Goal: Task Accomplishment & Management: Use online tool/utility

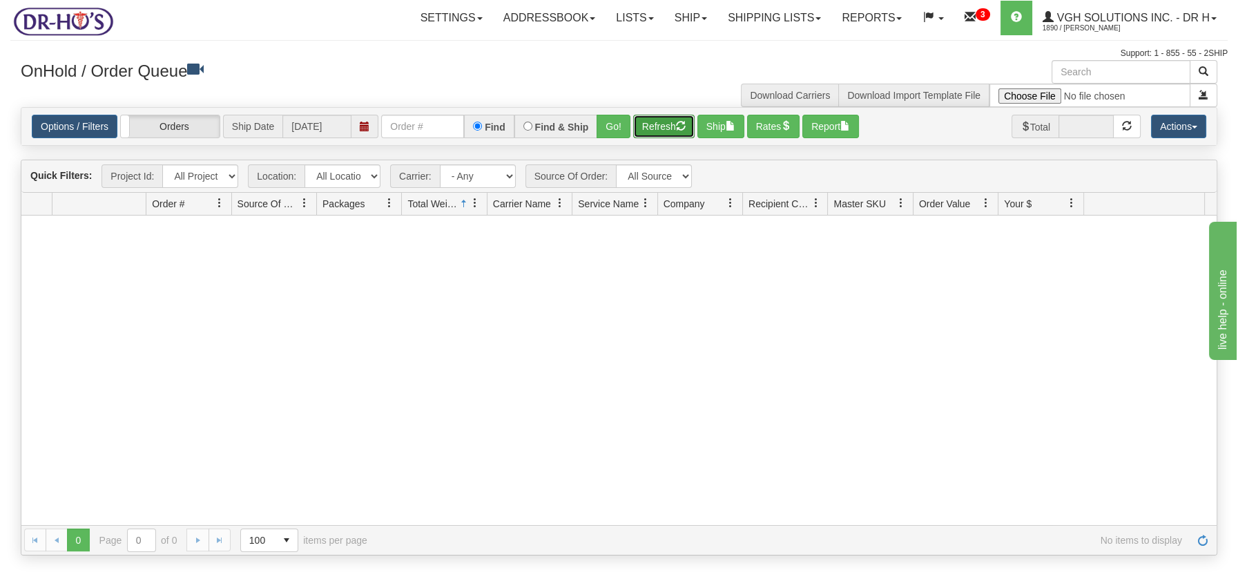
click at [657, 129] on button "Refresh" at bounding box center [663, 126] width 61 height 23
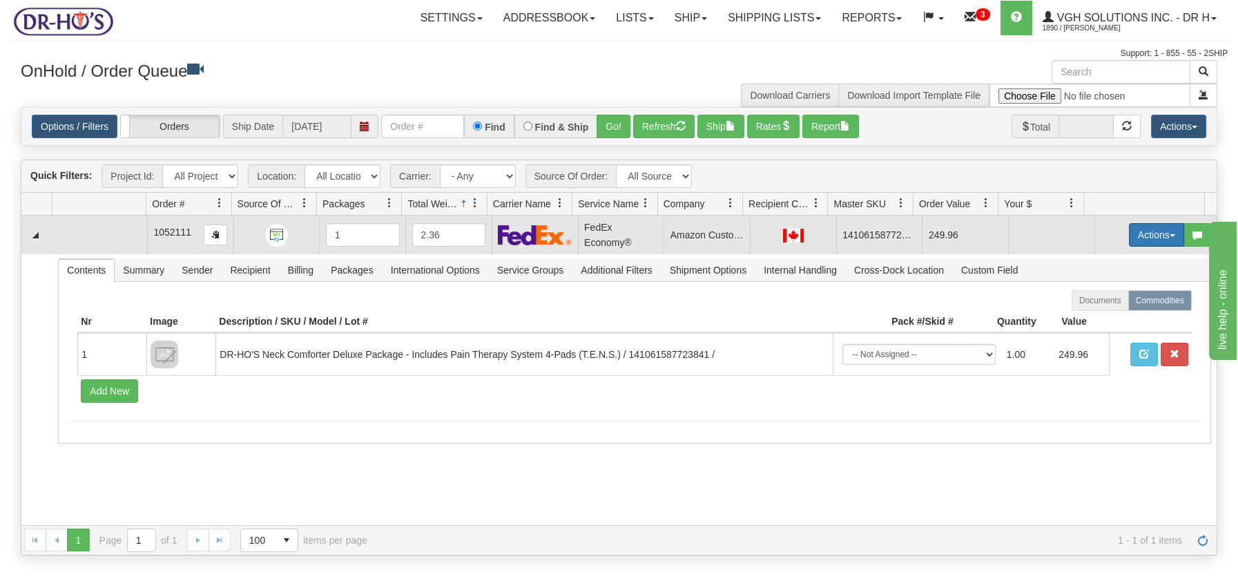
drag, startPoint x: 1160, startPoint y: 230, endPoint x: 1151, endPoint y: 239, distance: 12.7
click at [1158, 230] on button "Actions" at bounding box center [1156, 234] width 55 height 23
click at [1102, 258] on span "Open" at bounding box center [1103, 260] width 33 height 11
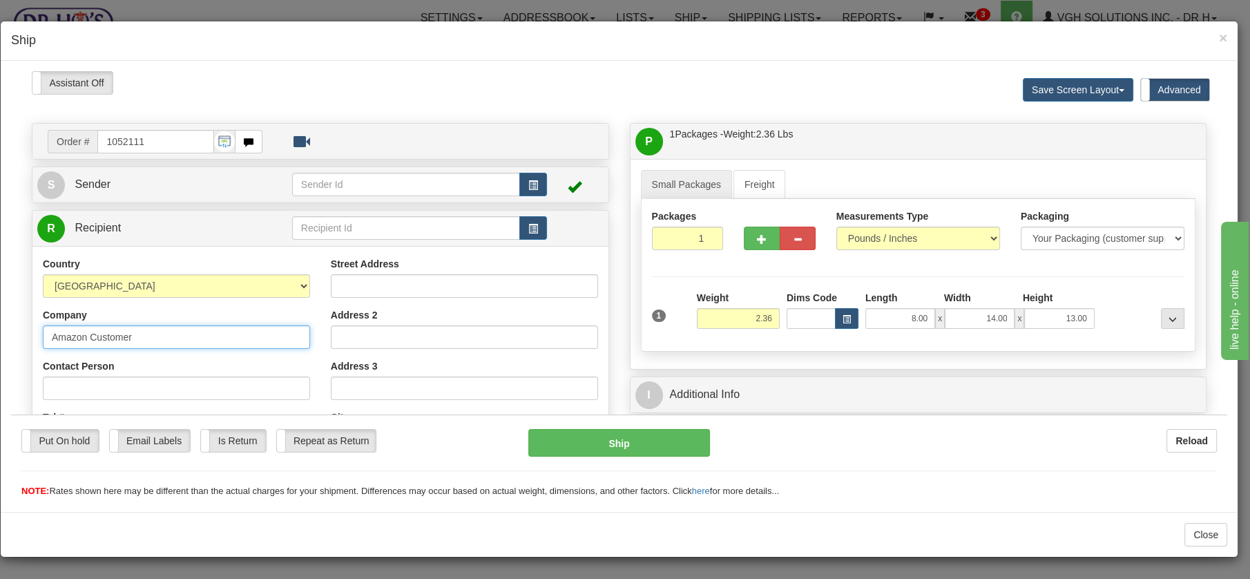
drag, startPoint x: 86, startPoint y: 336, endPoint x: 11, endPoint y: 340, distance: 75.3
click at [11, 340] on div "Please wait... Attention! Ok Add to Bidding... Preview Custom Documents Preview…" at bounding box center [619, 512] width 1216 height 884
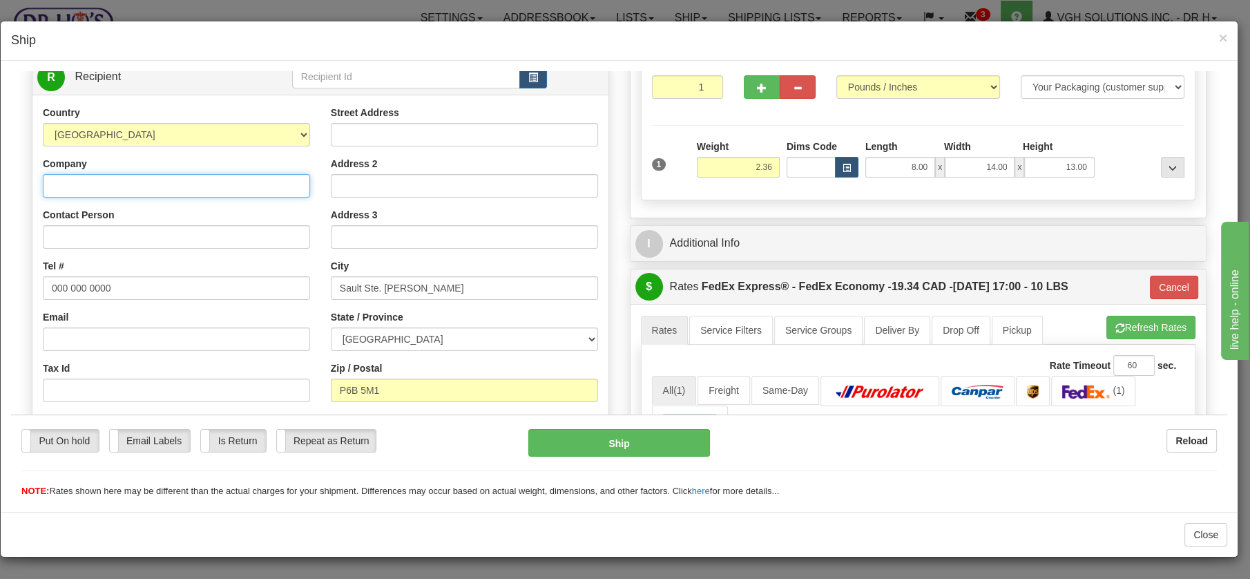
scroll to position [157, 0]
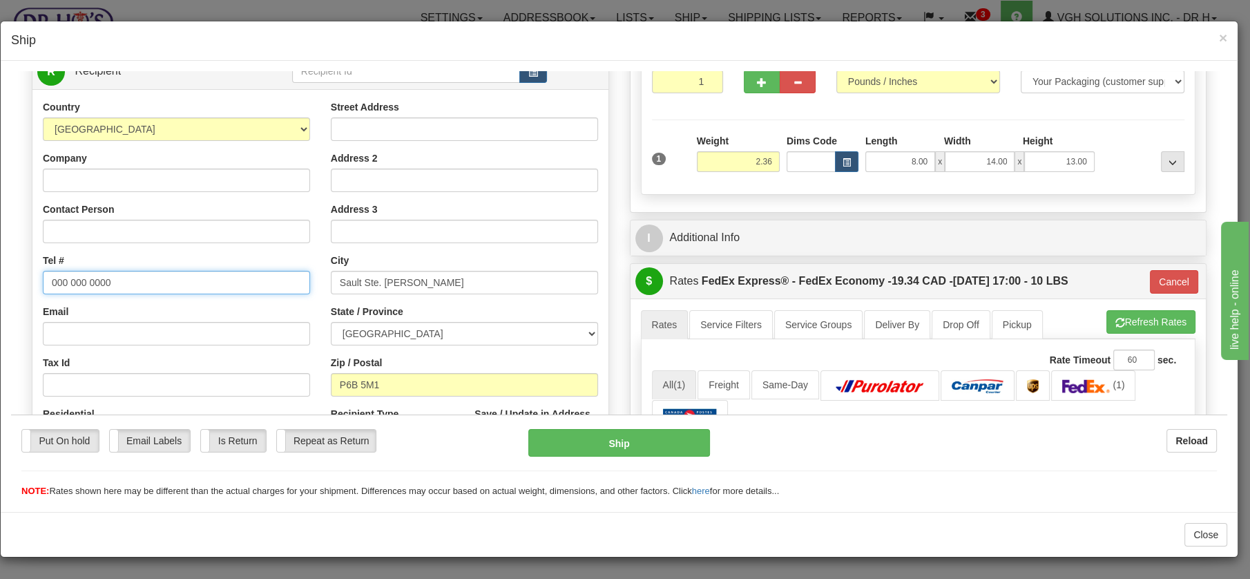
drag, startPoint x: 127, startPoint y: 282, endPoint x: 14, endPoint y: 286, distance: 113.3
click at [14, 286] on div "Please wait... Attention! Ok Add to Bidding... Preview Custom Documents Preview…" at bounding box center [619, 392] width 1216 height 956
paste input "[PHONE_NUMBER]"
type input "[PHONE_NUMBER]"
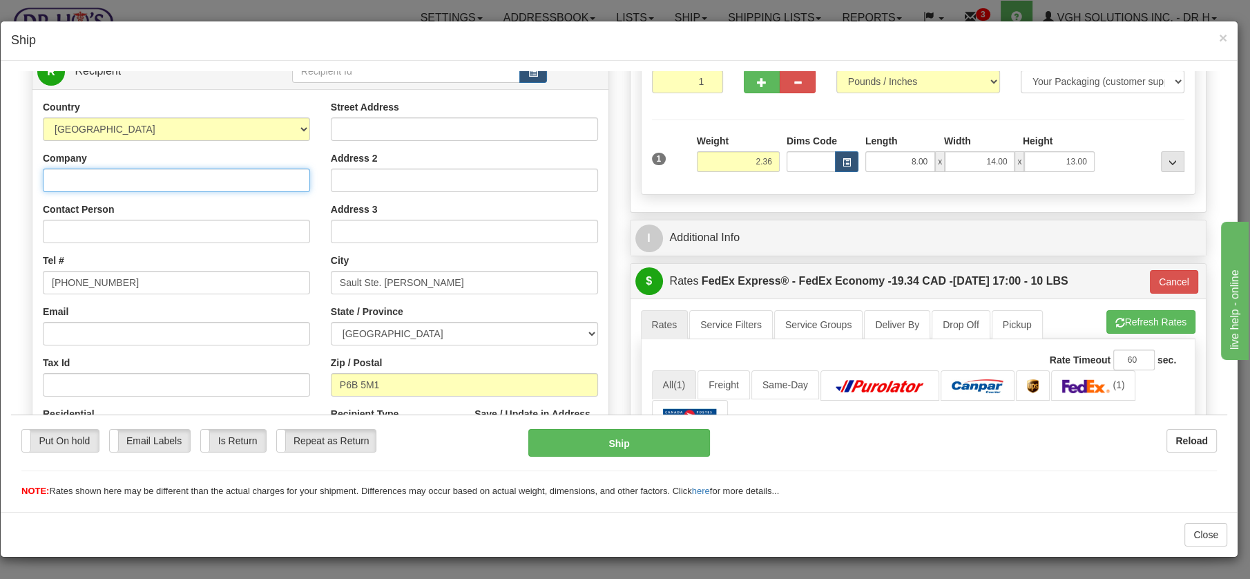
click at [86, 175] on input "Company" at bounding box center [176, 179] width 267 height 23
paste input "[PERSON_NAME]"
type input "[PERSON_NAME]"
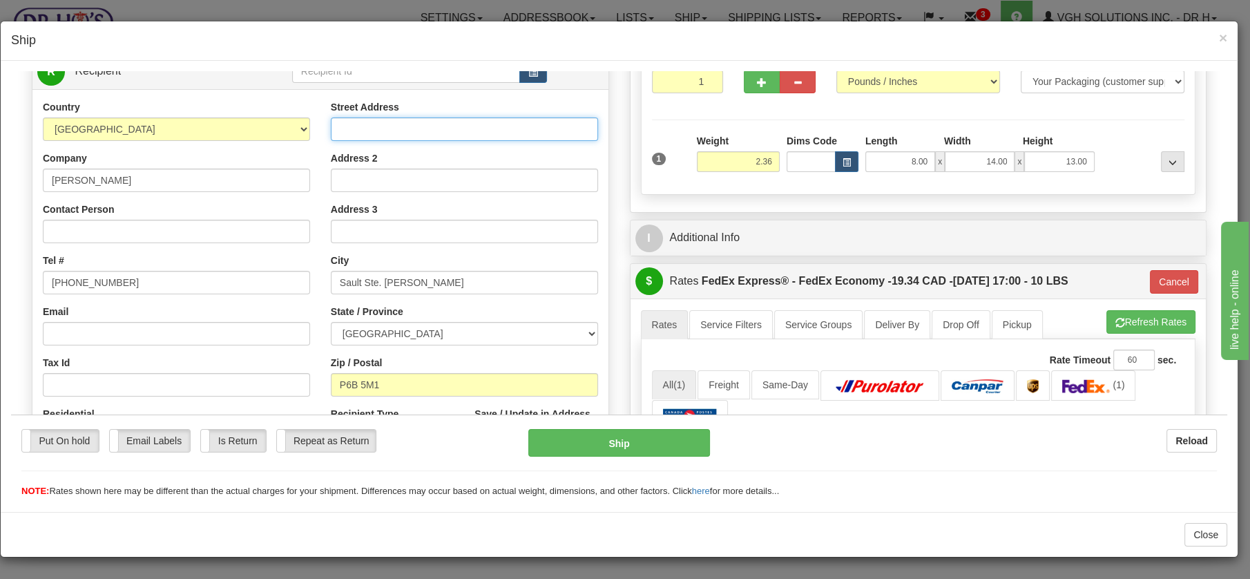
click at [388, 129] on input "Street Address" at bounding box center [464, 128] width 267 height 23
paste input "[STREET_ADDRESS]"
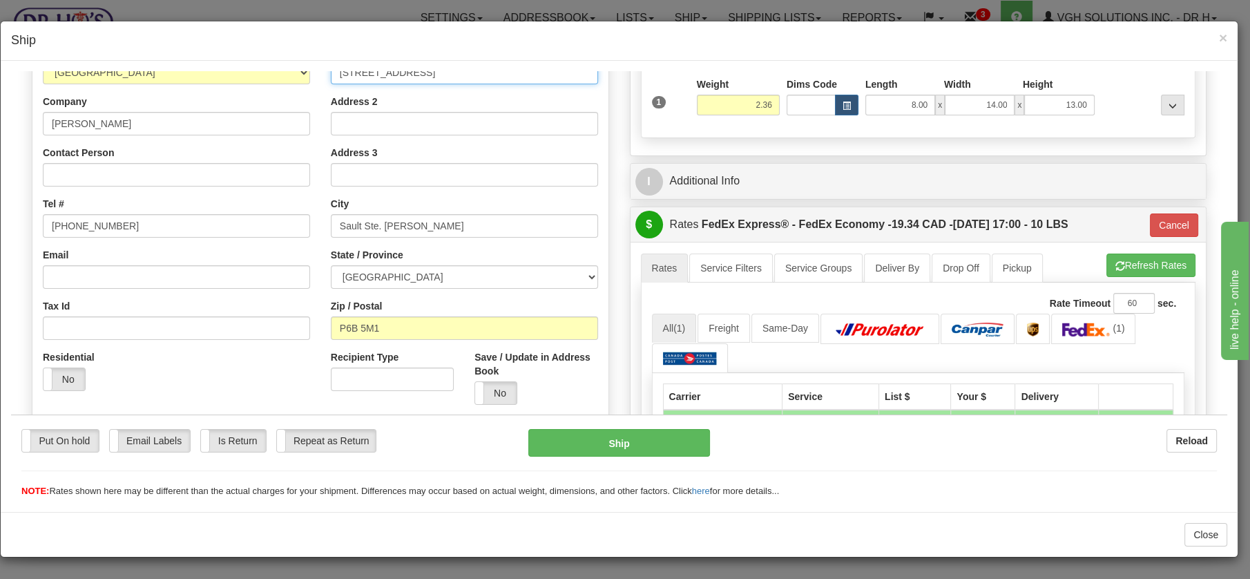
scroll to position [203, 0]
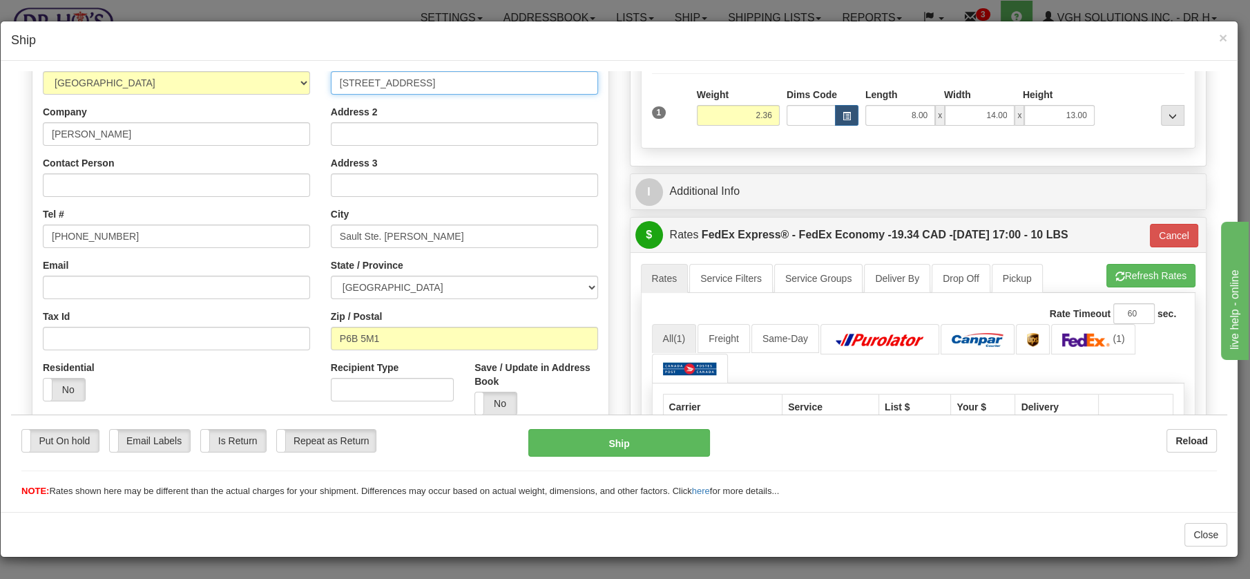
type input "[STREET_ADDRESS]"
drag, startPoint x: 120, startPoint y: 131, endPoint x: 12, endPoint y: 131, distance: 108.4
click at [12, 131] on div "Please wait... Attention! Ok Add to Bidding... Preview Custom Documents Preview…" at bounding box center [619, 345] width 1216 height 956
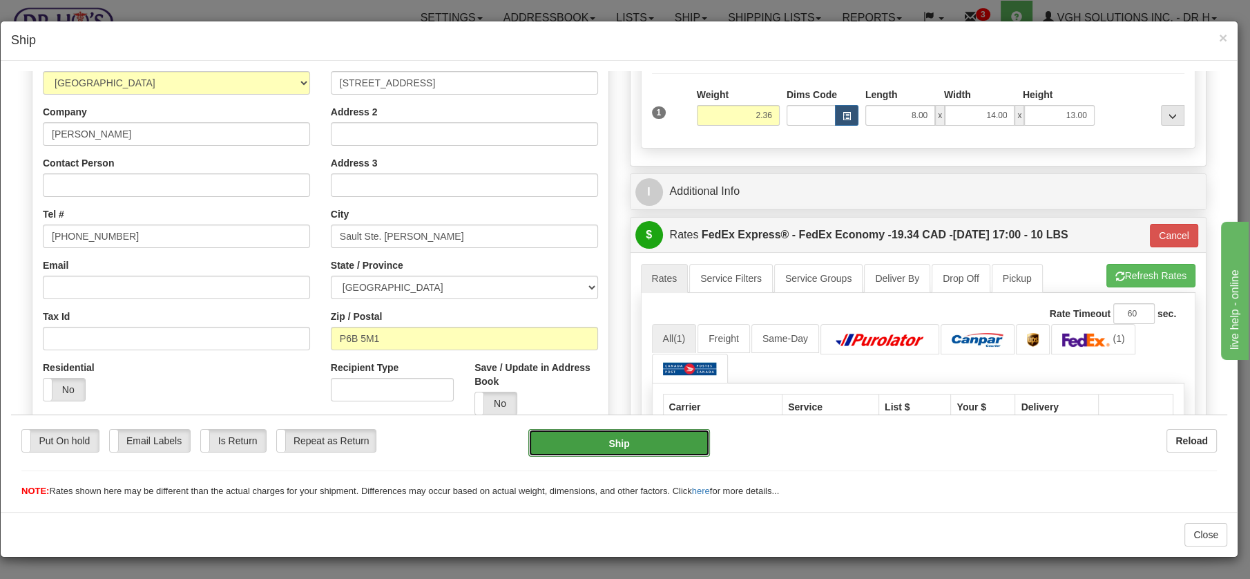
click at [621, 440] on button "Ship" at bounding box center [619, 442] width 182 height 28
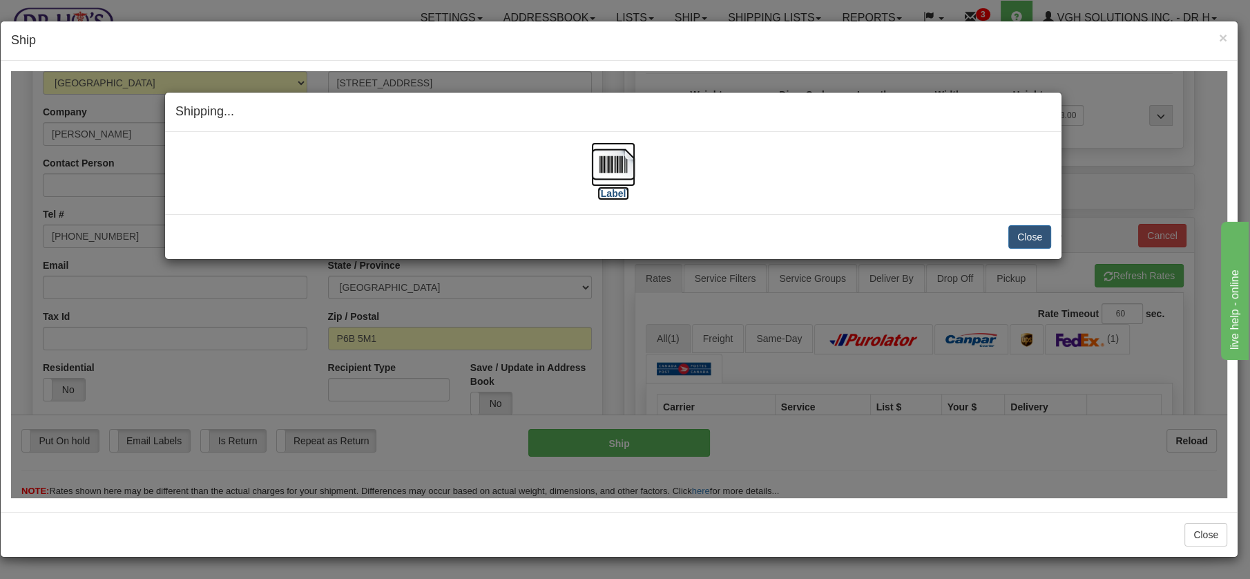
click at [613, 157] on img at bounding box center [613, 164] width 44 height 44
click at [1039, 244] on button "Close" at bounding box center [1029, 235] width 43 height 23
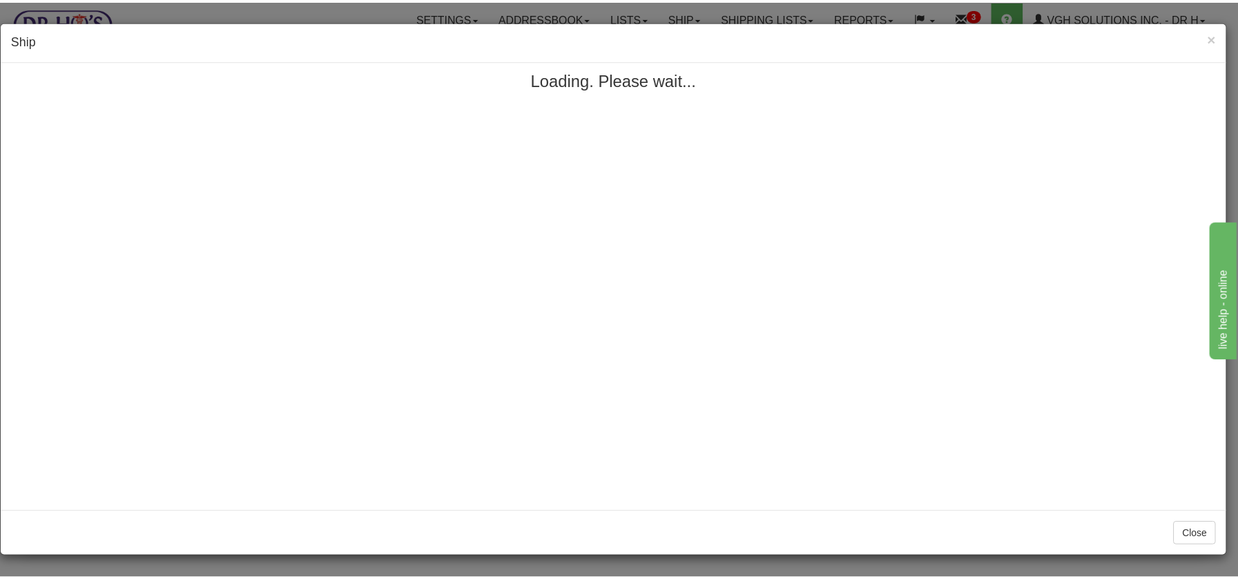
scroll to position [0, 0]
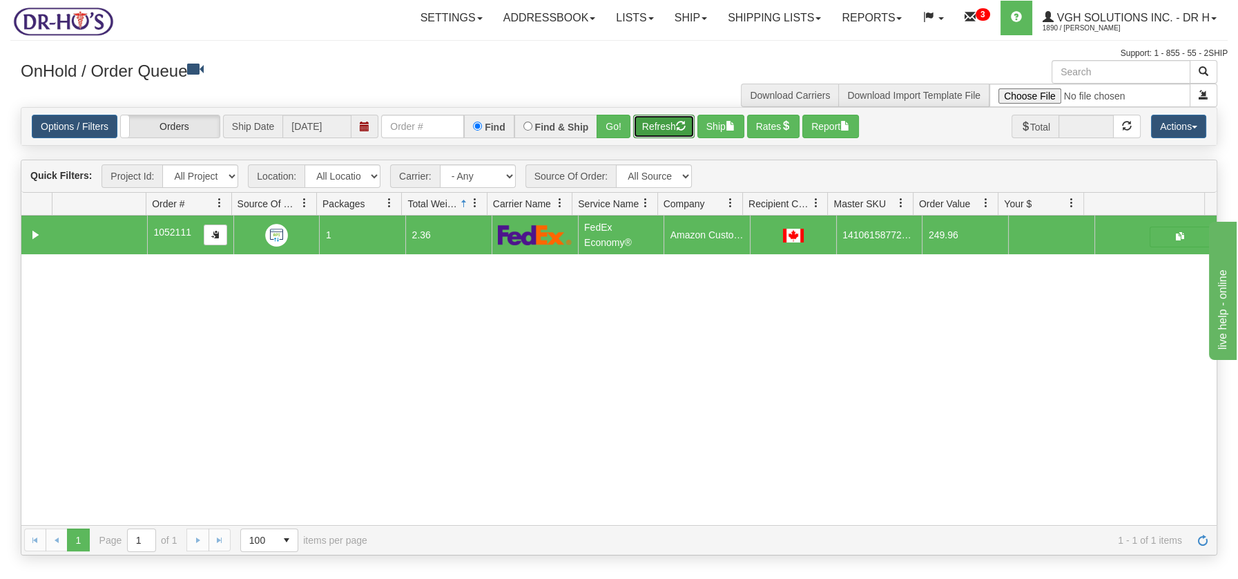
click at [673, 125] on button "Refresh" at bounding box center [663, 126] width 61 height 23
